Goal: Register for event/course

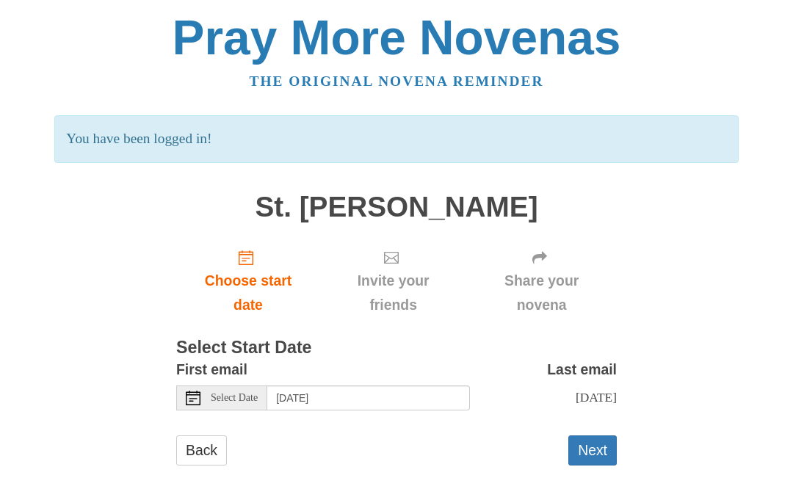
click at [592, 439] on button "Next" at bounding box center [593, 451] width 48 height 30
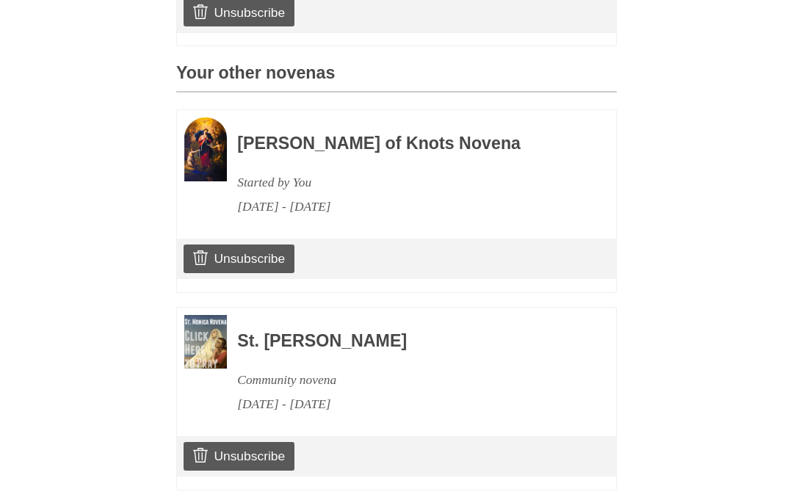
scroll to position [592, 0]
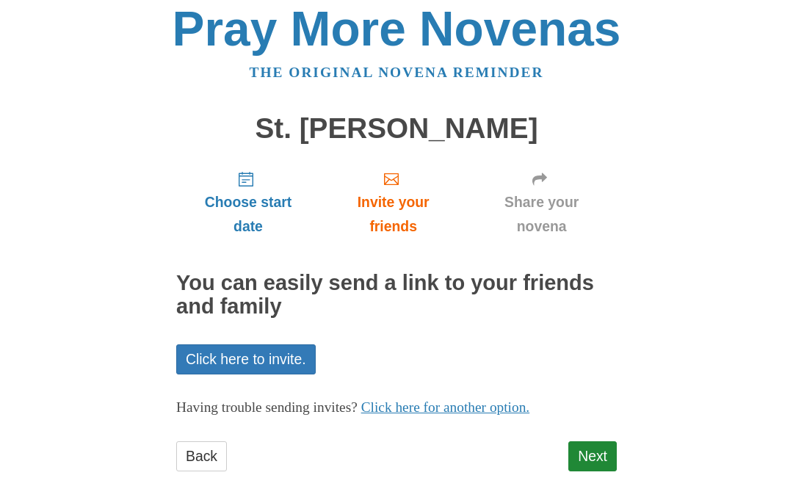
scroll to position [17, 0]
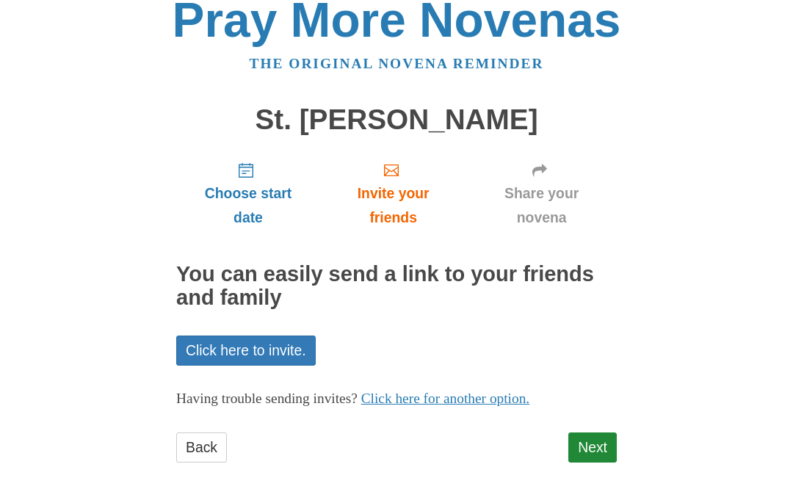
click at [588, 435] on link "Next" at bounding box center [593, 448] width 48 height 30
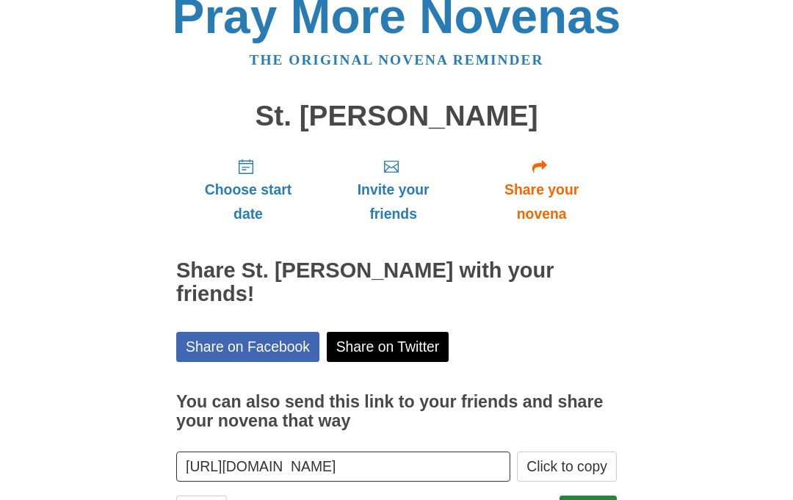
scroll to position [61, 0]
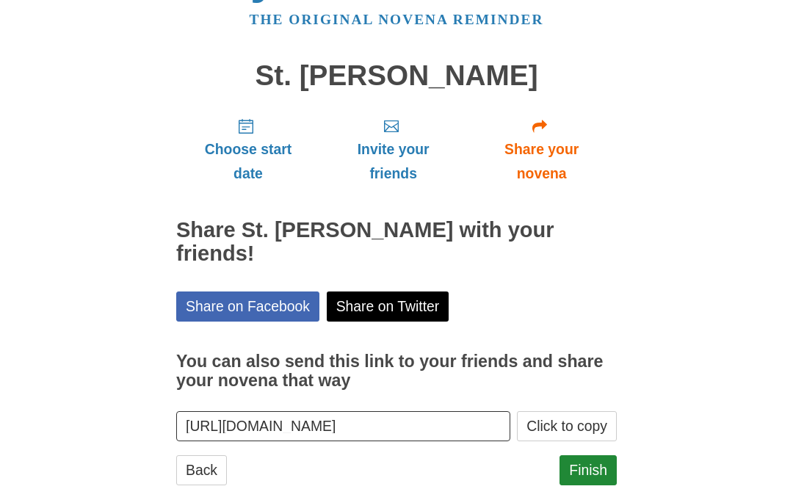
click at [588, 456] on link "Finish" at bounding box center [588, 471] width 57 height 30
